Goal: Information Seeking & Learning: Check status

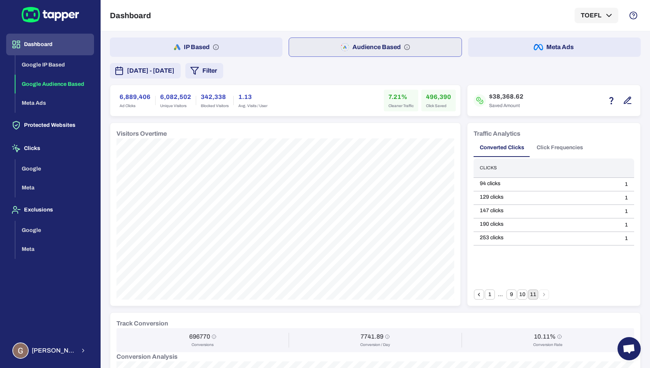
click at [174, 74] on span "[DATE] - [DATE]" at bounding box center [151, 70] width 48 height 9
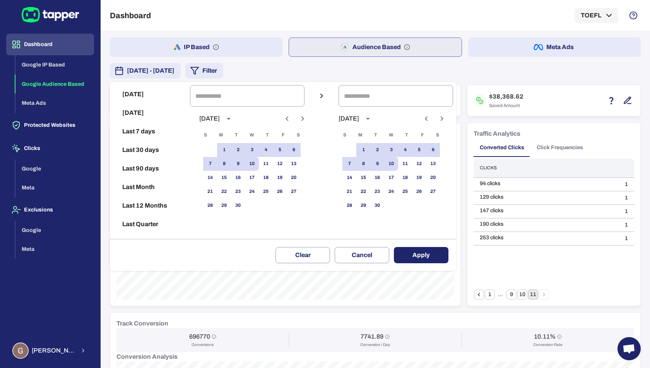
click at [285, 123] on icon "Previous month" at bounding box center [286, 118] width 9 height 9
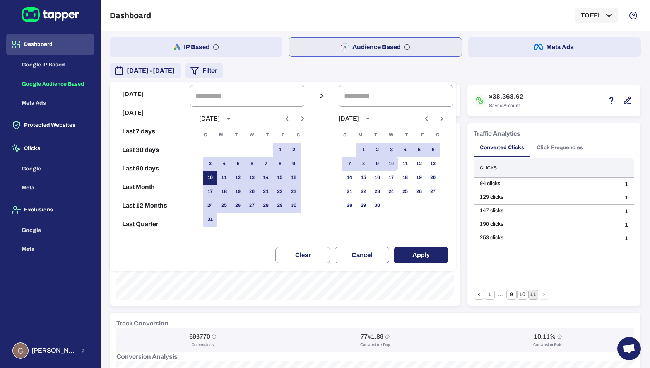
click at [214, 178] on button "10" at bounding box center [210, 178] width 14 height 14
type input "**********"
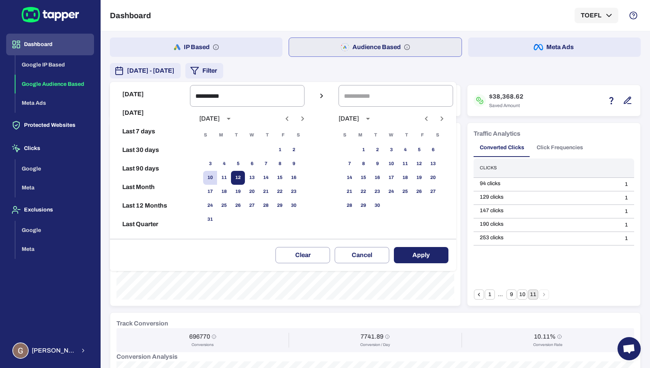
click at [233, 178] on button "12" at bounding box center [238, 178] width 14 height 14
type input "**********"
click at [417, 252] on button "Apply" at bounding box center [421, 255] width 55 height 16
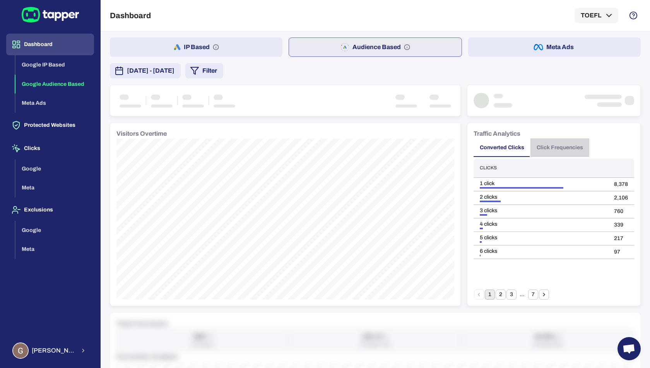
click at [553, 149] on button "Click Frequencies" at bounding box center [559, 147] width 59 height 19
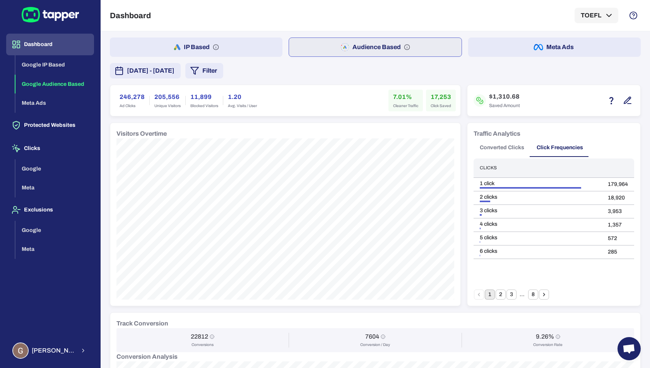
click at [531, 294] on button "8" at bounding box center [533, 295] width 10 height 10
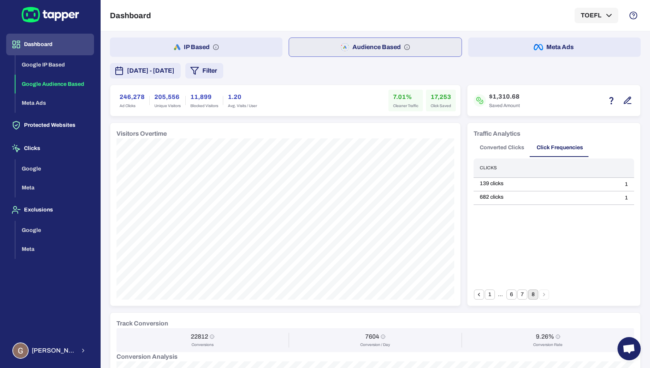
drag, startPoint x: 504, startPoint y: 214, endPoint x: 497, endPoint y: 216, distance: 8.0
click at [497, 216] on div "Clicks 139 clicks 1 682 clicks 1" at bounding box center [553, 224] width 160 height 131
click at [501, 224] on div "Clicks 139 clicks 1 682 clicks 1" at bounding box center [553, 224] width 160 height 131
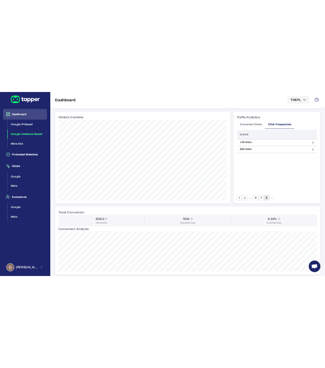
scroll to position [34, 0]
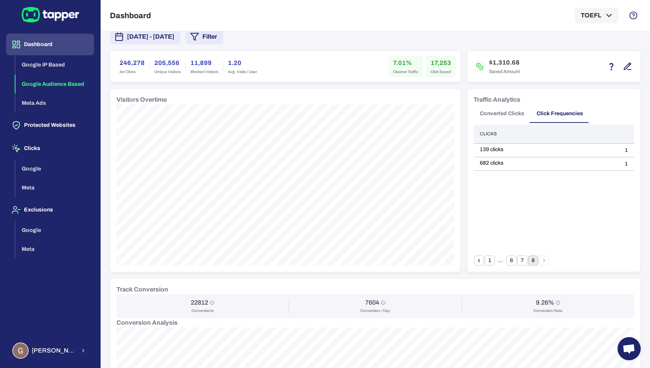
click at [500, 171] on div "Clicks 139 clicks 1 682 clicks 1" at bounding box center [553, 190] width 160 height 131
drag, startPoint x: 589, startPoint y: 109, endPoint x: 537, endPoint y: 110, distance: 51.4
click at [537, 110] on div "Converted Clicks Click Frequencies" at bounding box center [553, 113] width 160 height 19
drag, startPoint x: 594, startPoint y: 116, endPoint x: 536, endPoint y: 109, distance: 59.1
click at [536, 109] on div "Converted Clicks Click Frequencies" at bounding box center [553, 113] width 160 height 19
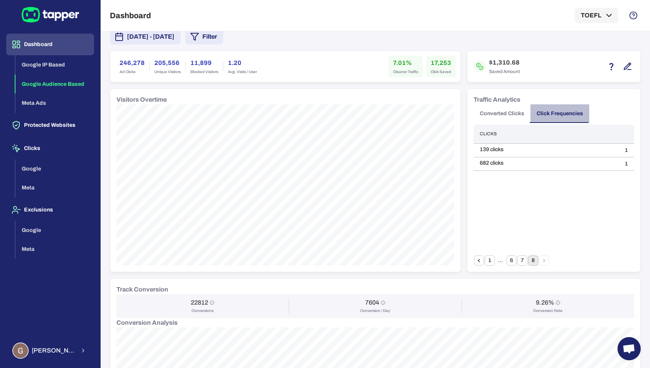
drag, startPoint x: 531, startPoint y: 111, endPoint x: 570, endPoint y: 108, distance: 39.9
click at [570, 108] on button "Click Frequencies" at bounding box center [559, 113] width 59 height 19
